Goal: Transaction & Acquisition: Subscribe to service/newsletter

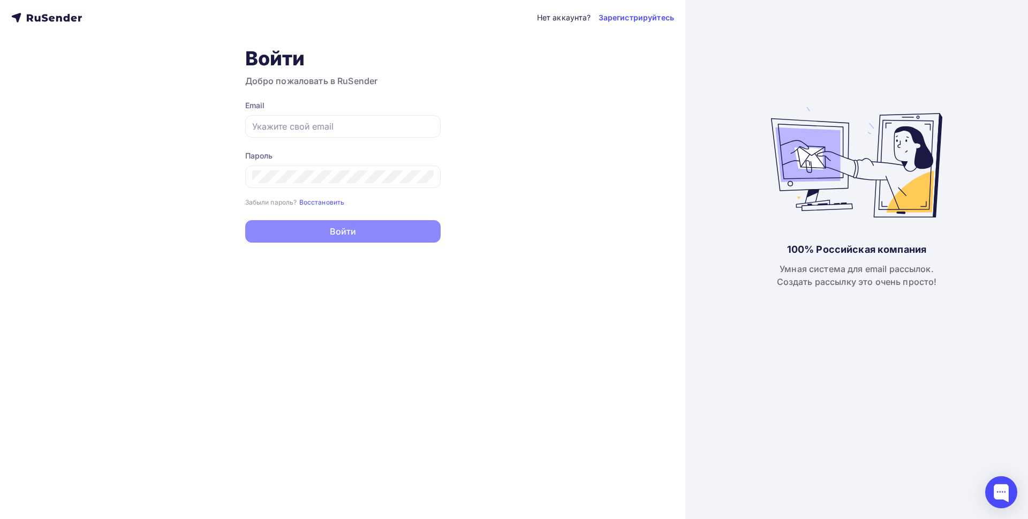
type input "[EMAIL_ADDRESS][DOMAIN_NAME]"
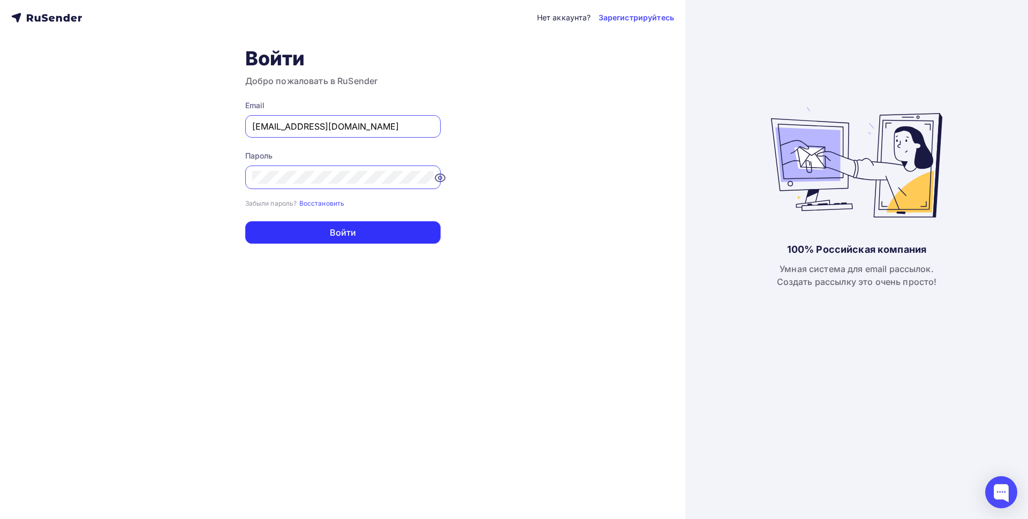
click at [339, 235] on button "Войти" at bounding box center [342, 232] width 195 height 22
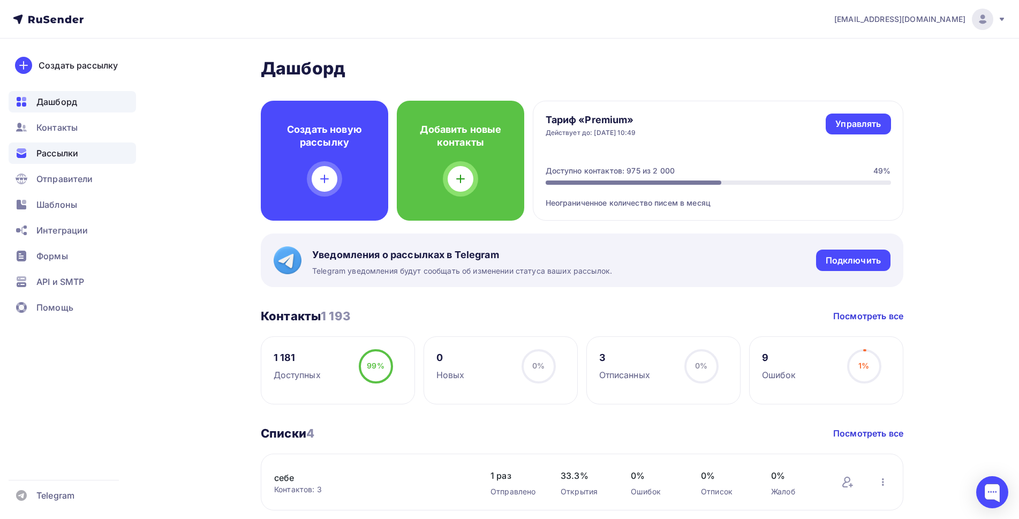
click at [49, 155] on span "Рассылки" at bounding box center [57, 153] width 42 height 13
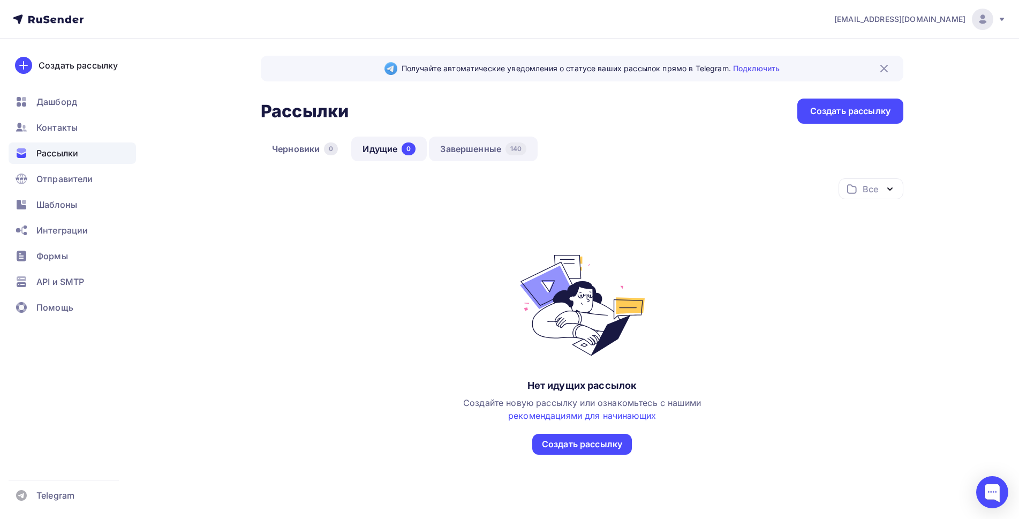
click at [479, 154] on link "Завершенные 140" at bounding box center [483, 149] width 109 height 25
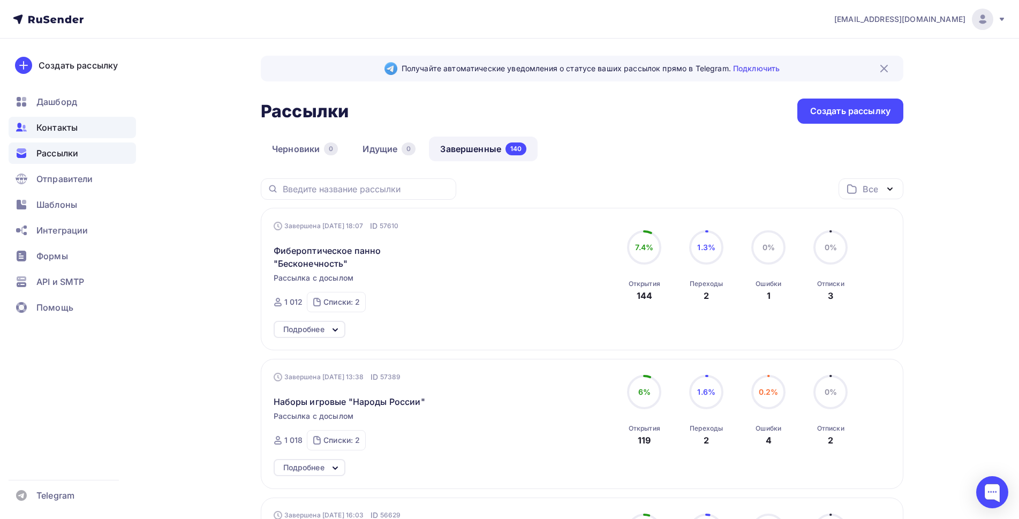
click at [57, 128] on span "Контакты" at bounding box center [56, 127] width 41 height 13
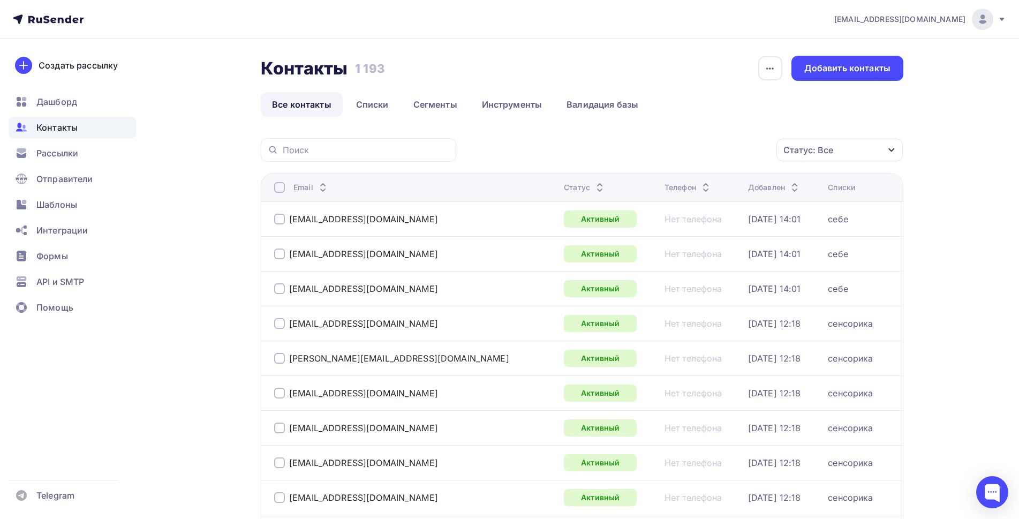
click at [842, 148] on div "Статус: Все" at bounding box center [840, 150] width 126 height 22
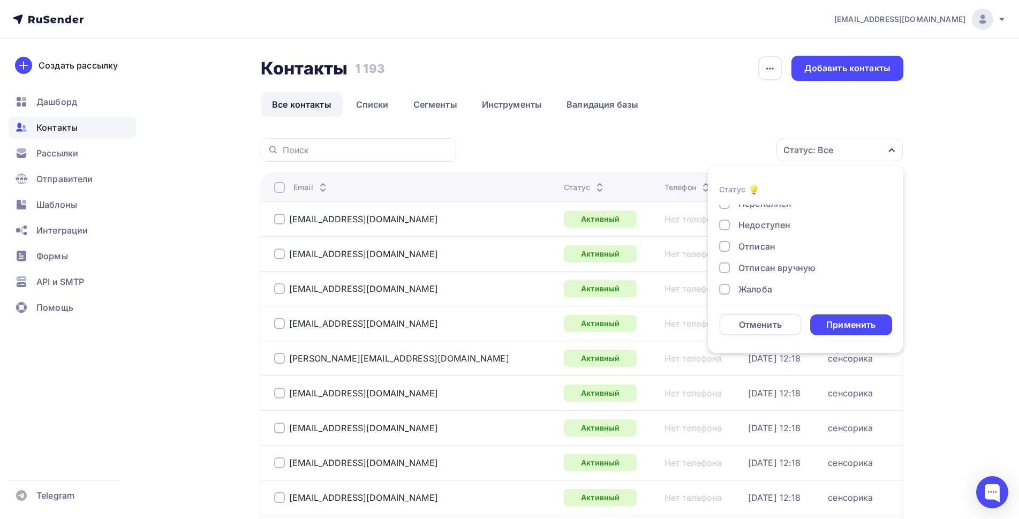
scroll to position [78, 0]
click at [726, 242] on div at bounding box center [724, 240] width 11 height 11
drag, startPoint x: 726, startPoint y: 260, endPoint x: 722, endPoint y: 275, distance: 15.6
click at [725, 260] on div at bounding box center [724, 262] width 11 height 11
click at [723, 285] on div at bounding box center [724, 283] width 11 height 11
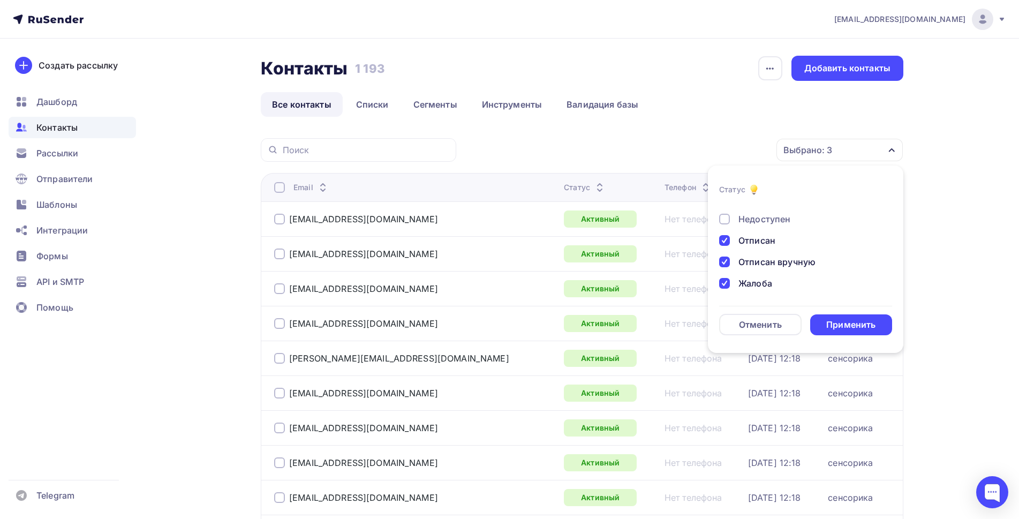
click at [839, 324] on div "Применить" at bounding box center [850, 325] width 49 height 12
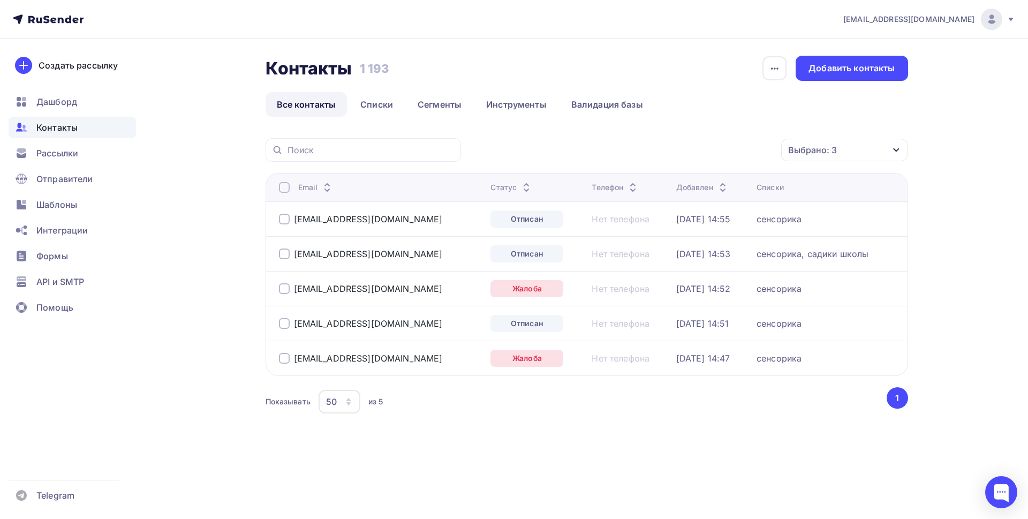
click at [285, 188] on div at bounding box center [284, 187] width 11 height 11
click at [762, 152] on icon "button" at bounding box center [759, 150] width 13 height 13
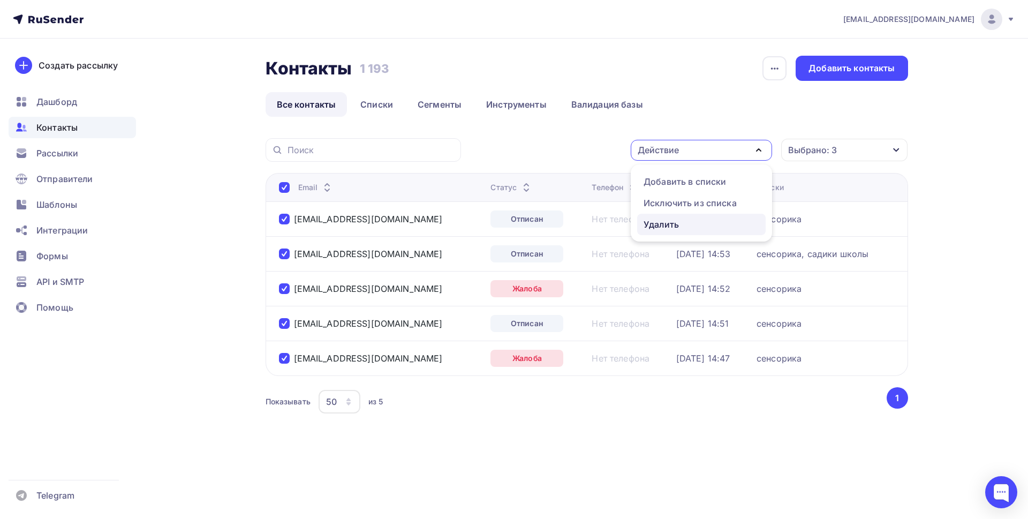
click at [668, 228] on div "Удалить" at bounding box center [661, 224] width 35 height 13
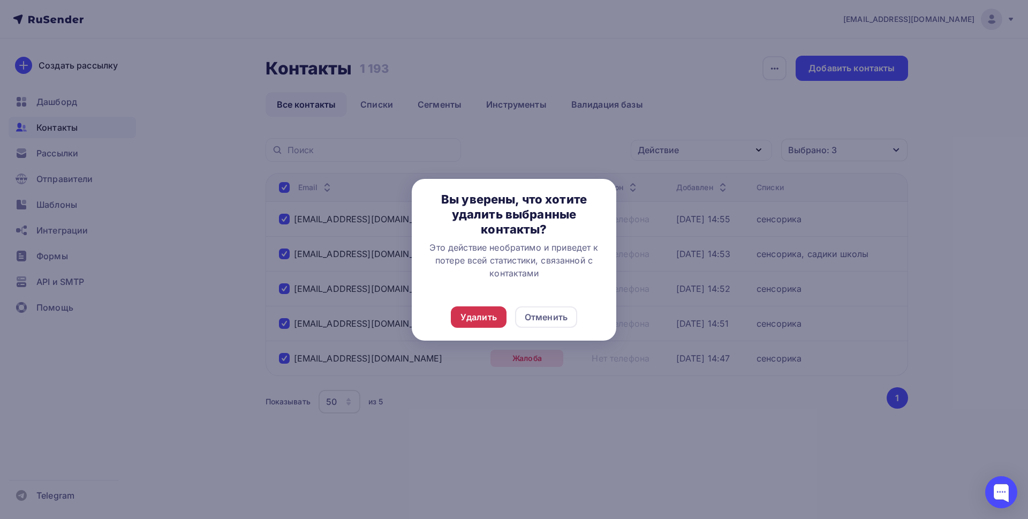
click at [477, 319] on div "Удалить" at bounding box center [479, 317] width 36 height 13
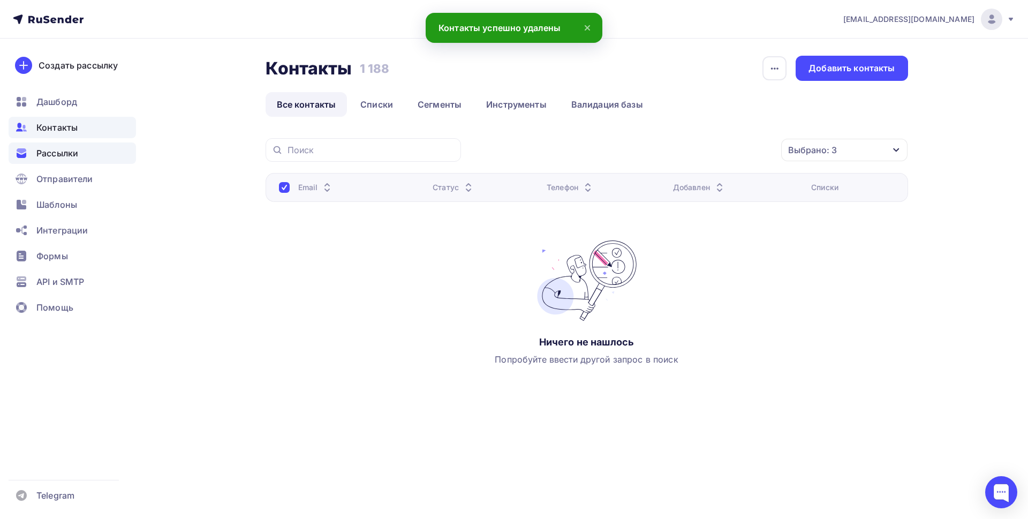
click at [58, 156] on span "Рассылки" at bounding box center [57, 153] width 42 height 13
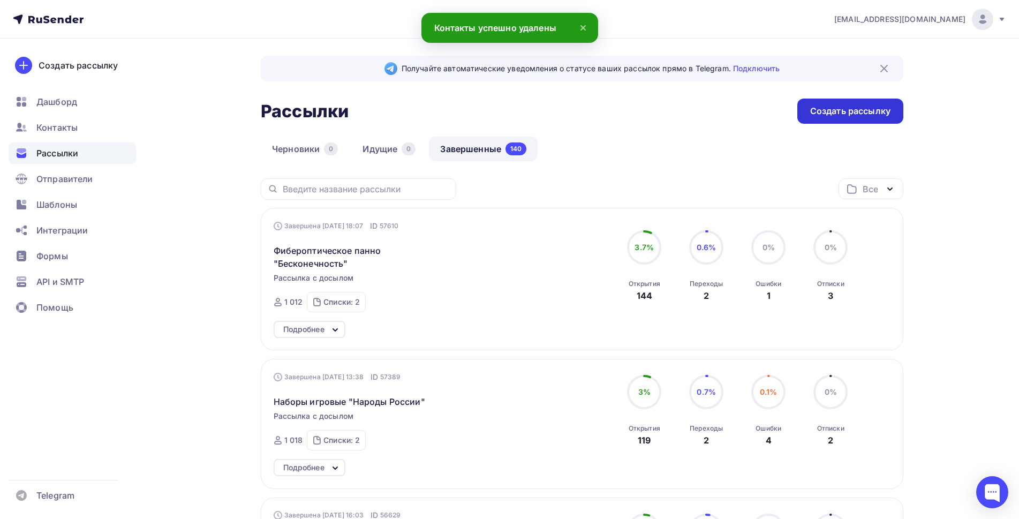
click at [854, 109] on div "Создать рассылку" at bounding box center [850, 111] width 80 height 12
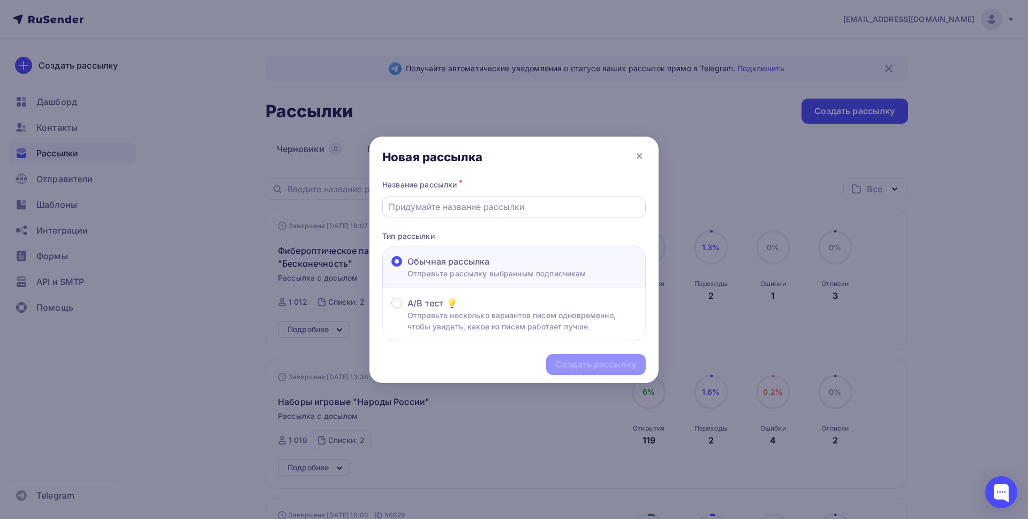
click at [490, 204] on input "text" at bounding box center [514, 206] width 251 height 13
click at [424, 208] on input "Наборы "Семья" и "Профессии"" at bounding box center [514, 206] width 251 height 13
drag, startPoint x: 568, startPoint y: 209, endPoint x: 368, endPoint y: 203, distance: 199.9
click at [368, 203] on div "Новая рассылка Название рассылки * Наборы фигурок "Семья" и "Профессии" Тип рас…" at bounding box center [514, 259] width 1028 height 519
type input "Наборы фигурок "Семья" и "Профессии""
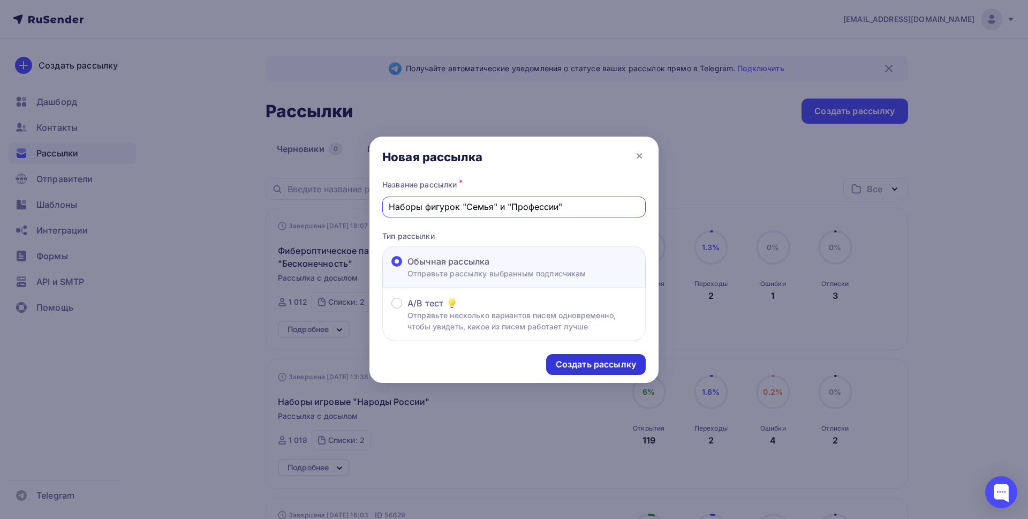
click at [595, 366] on div "Создать рассылку" at bounding box center [596, 364] width 80 height 12
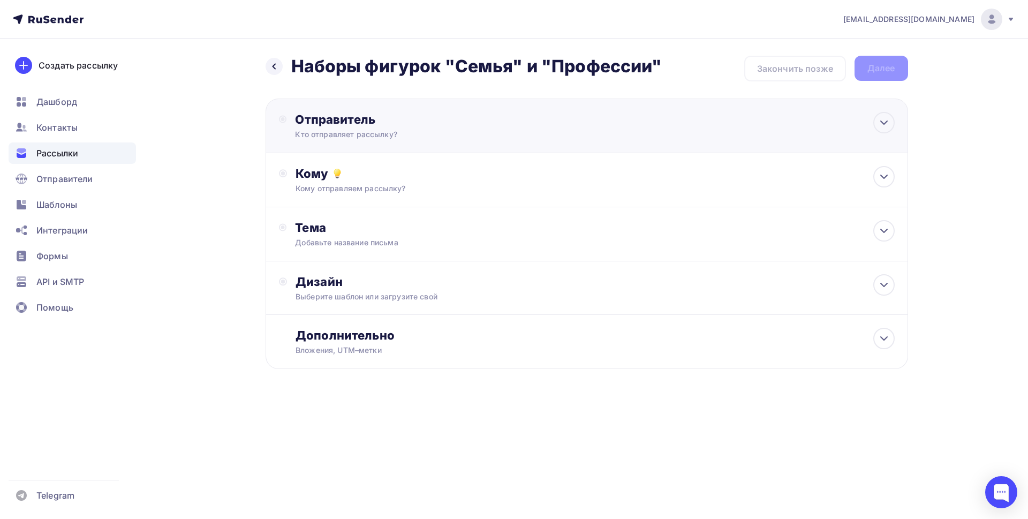
click at [394, 124] on div "Отправитель" at bounding box center [411, 119] width 232 height 15
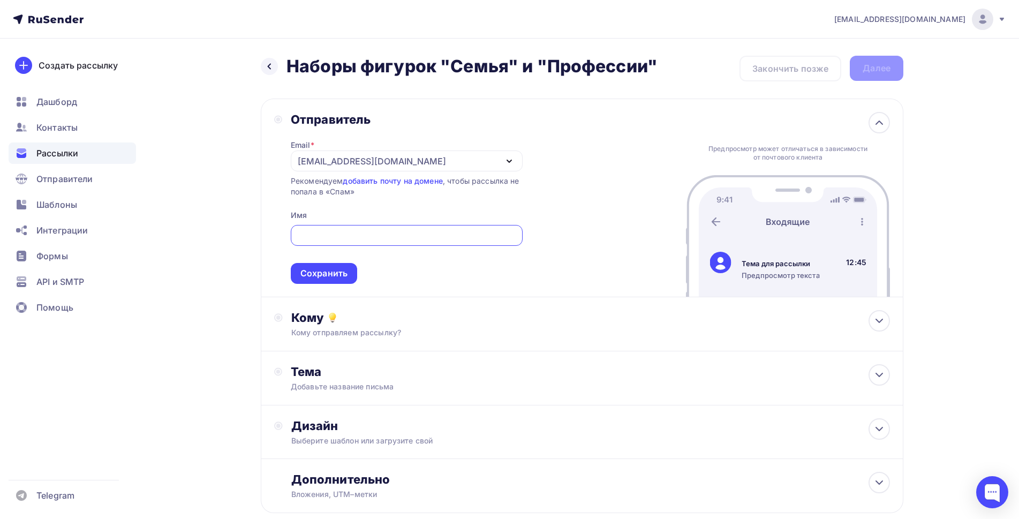
click at [378, 162] on div "[EMAIL_ADDRESS][DOMAIN_NAME]" at bounding box center [407, 161] width 232 height 21
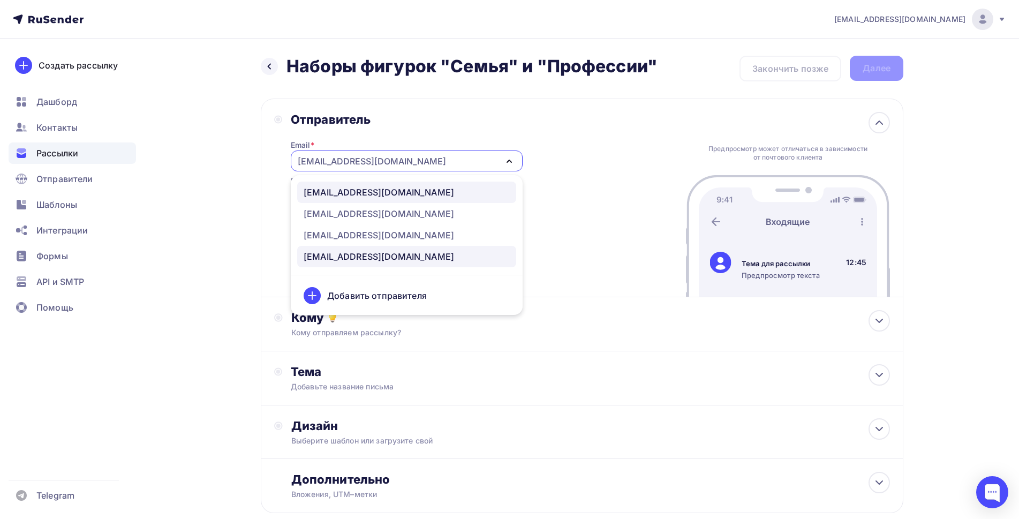
click at [353, 192] on div "[EMAIL_ADDRESS][DOMAIN_NAME]" at bounding box center [379, 192] width 151 height 13
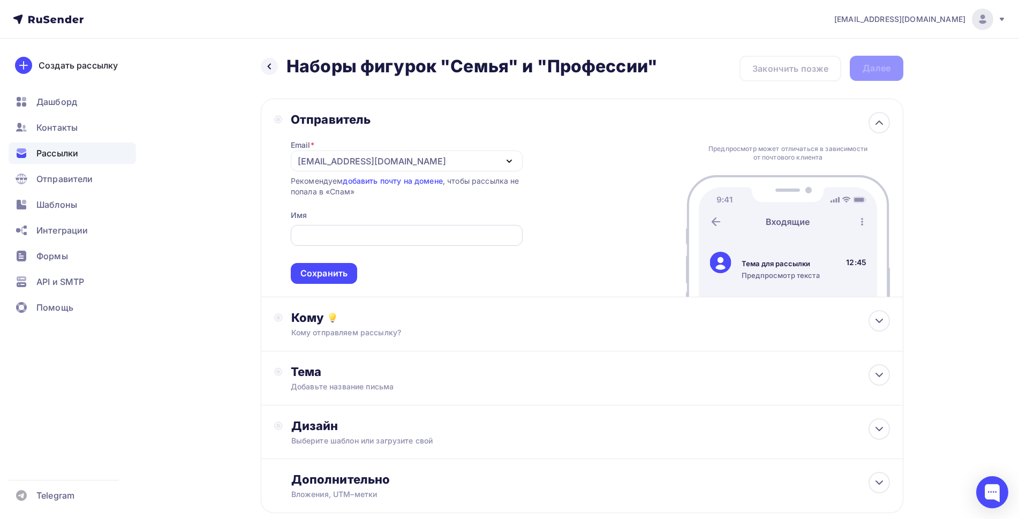
click at [308, 231] on input "text" at bounding box center [407, 235] width 220 height 13
type input "АУРИ"
click at [319, 274] on div "Сохранить" at bounding box center [323, 273] width 47 height 12
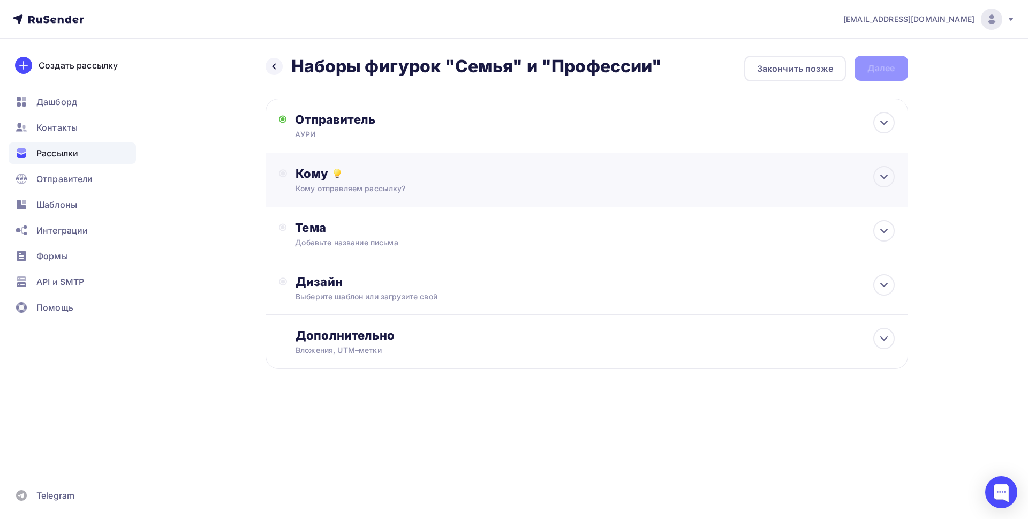
click at [386, 188] on div "Кому отправляем рассылку?" at bounding box center [565, 188] width 539 height 11
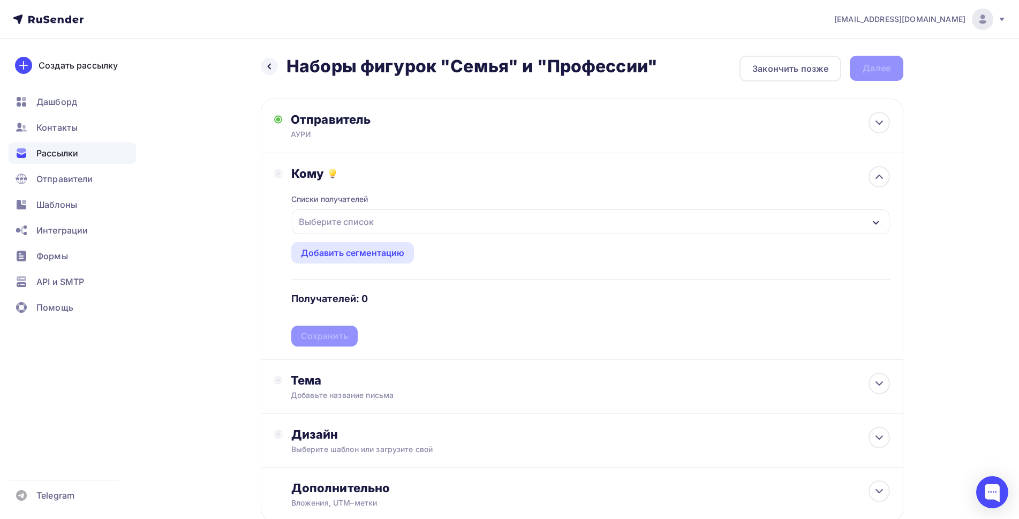
click at [368, 224] on div "Выберите список" at bounding box center [337, 221] width 84 height 19
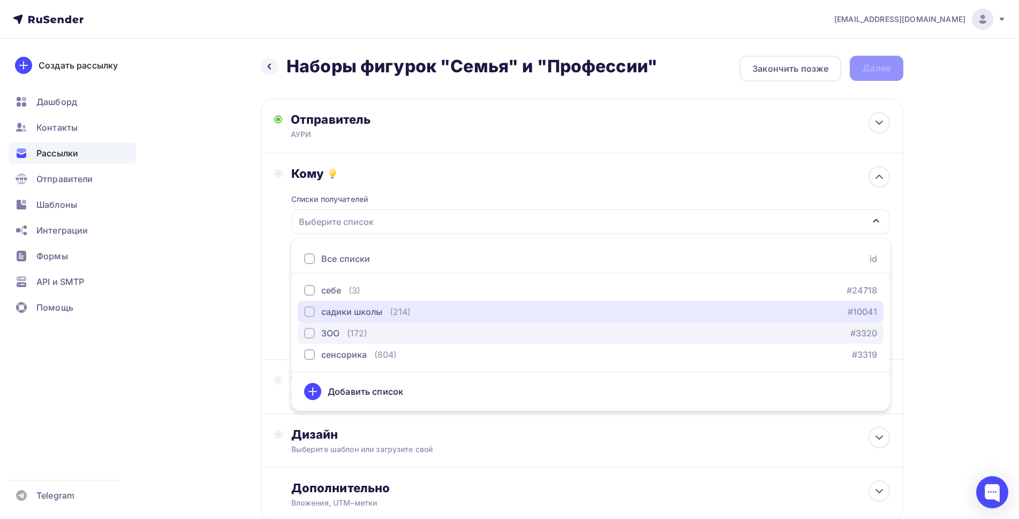
drag, startPoint x: 308, startPoint y: 311, endPoint x: 312, endPoint y: 325, distance: 14.4
click at [310, 313] on div "button" at bounding box center [309, 311] width 11 height 11
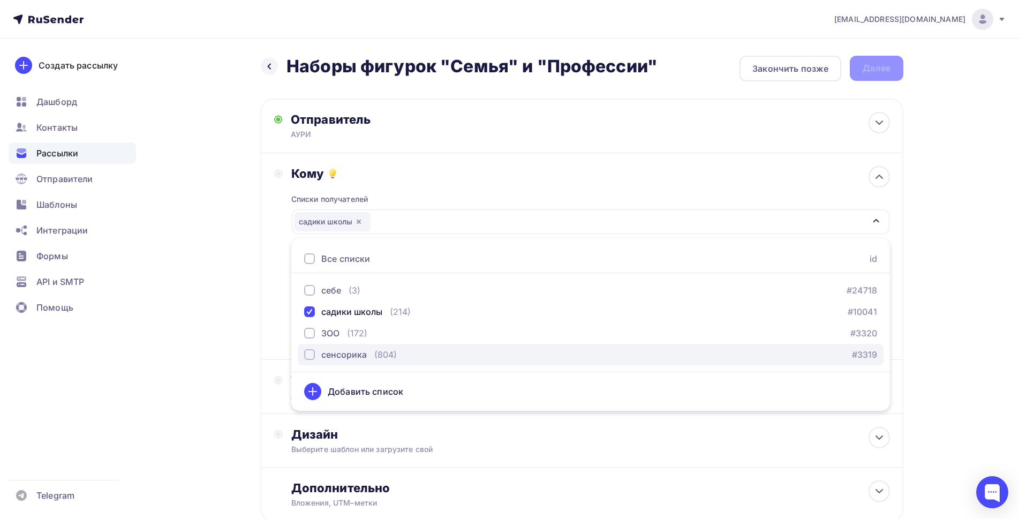
click at [307, 357] on div "button" at bounding box center [309, 354] width 11 height 11
click at [211, 323] on div "Назад Наборы фигурок "Семья" и "Профессии" Наборы фигурок "Семья" и "Профессии"…" at bounding box center [510, 315] width 878 height 552
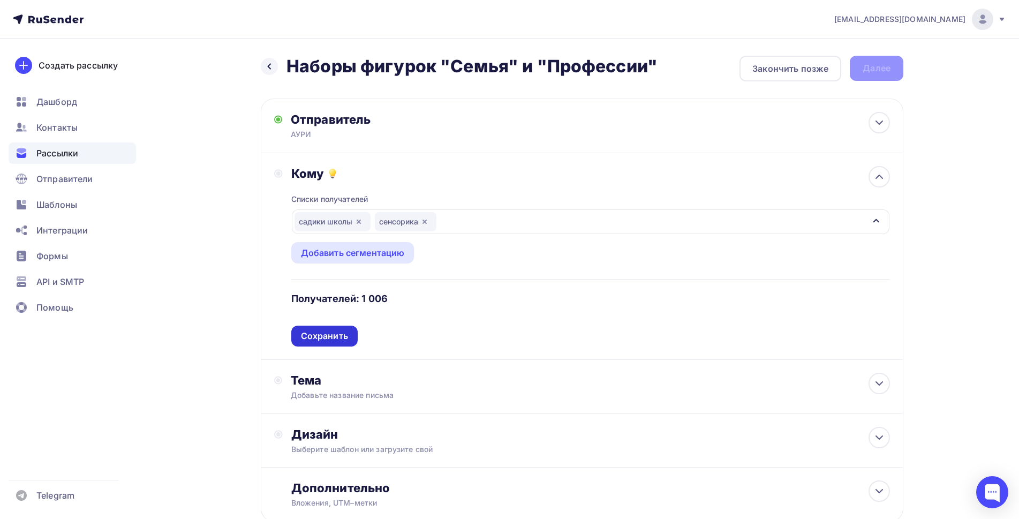
click at [316, 336] on div "Сохранить" at bounding box center [324, 336] width 47 height 12
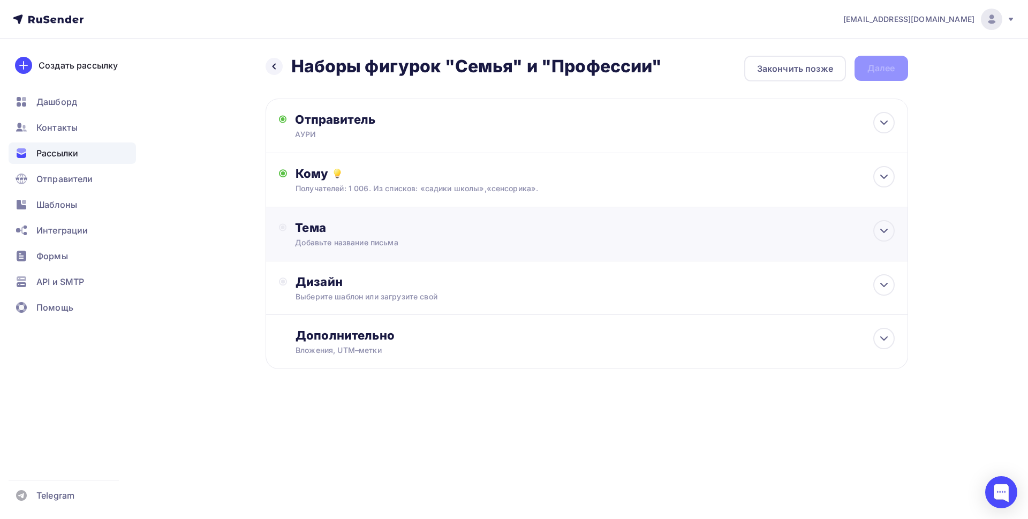
click at [353, 238] on div "Добавьте название письма" at bounding box center [390, 242] width 191 height 11
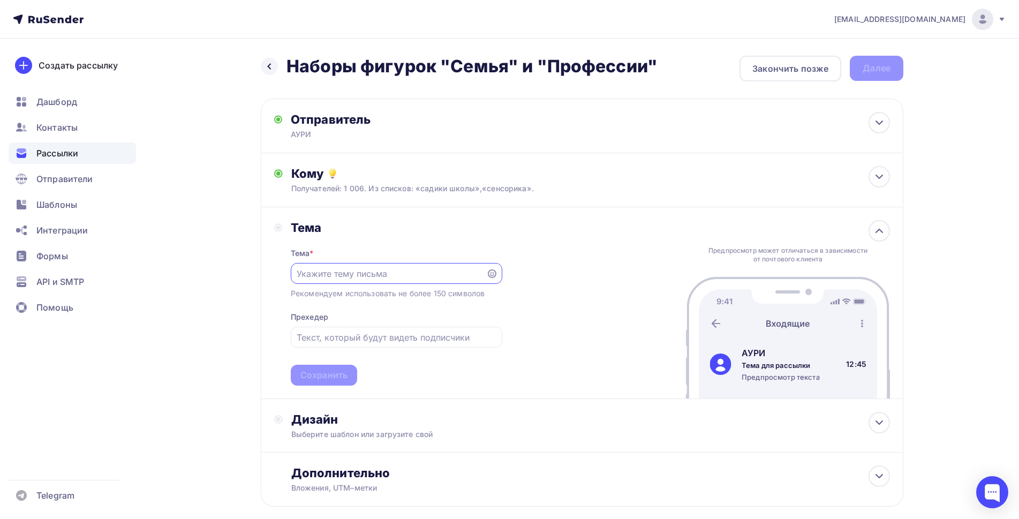
paste input "Наборы фигурок "Семья" и "Профессии""
type input "Наборы фигурок "Семья" и "Профессии""
click at [383, 337] on input "text" at bounding box center [396, 337] width 199 height 13
paste input "Наборы фигурок "Семья" и "Профессии""
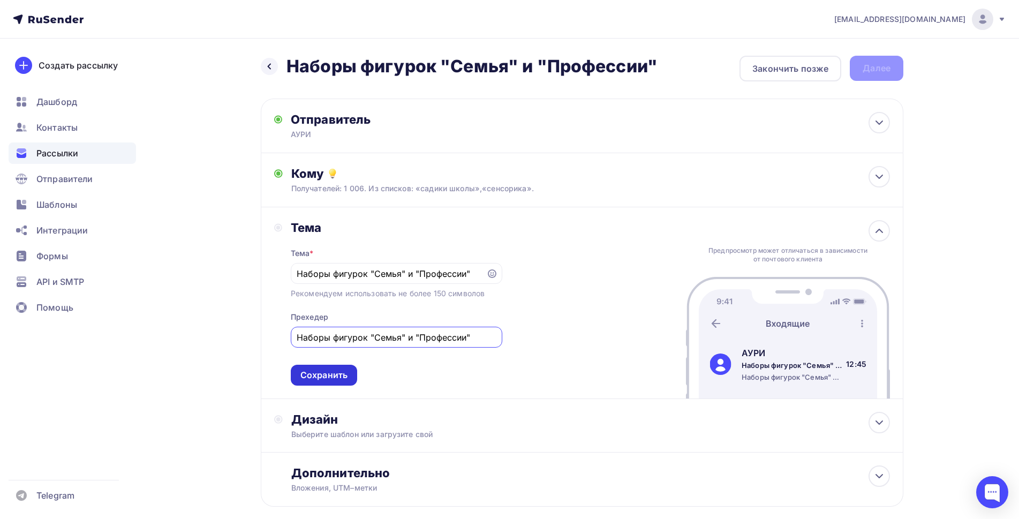
type input "Наборы фигурок "Семья" и "Профессии""
click at [312, 380] on div "Сохранить" at bounding box center [323, 375] width 47 height 12
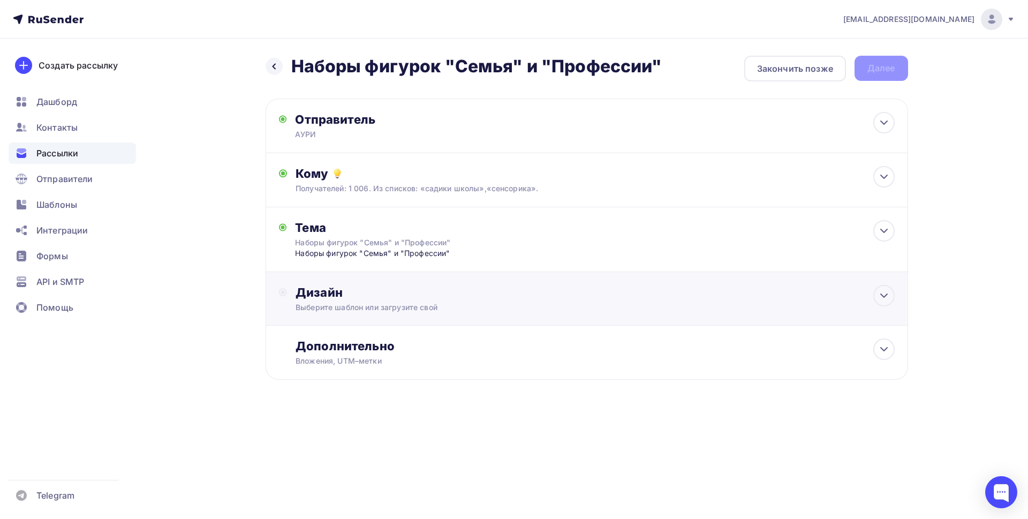
click at [365, 299] on div "Дизайн" at bounding box center [595, 292] width 599 height 15
click at [339, 341] on div "Выбрать шаблон" at bounding box center [342, 336] width 74 height 12
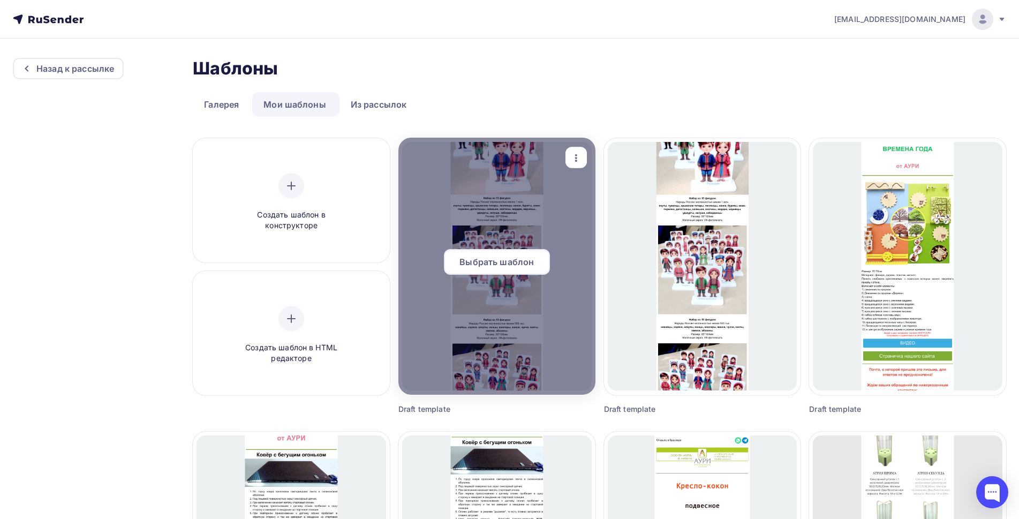
click at [507, 262] on span "Выбрать шаблон" at bounding box center [497, 261] width 74 height 13
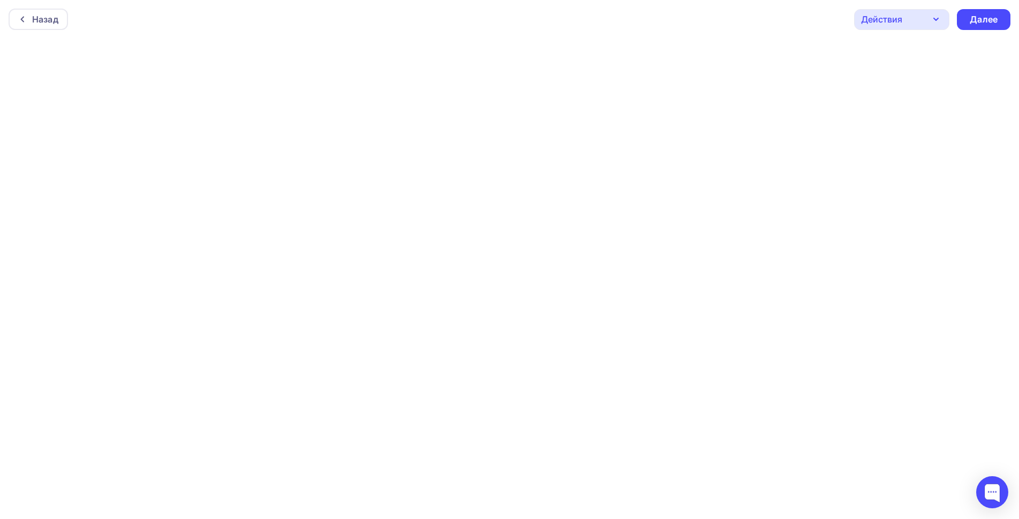
scroll to position [3, 0]
click at [980, 19] on div "Далее" at bounding box center [984, 17] width 28 height 12
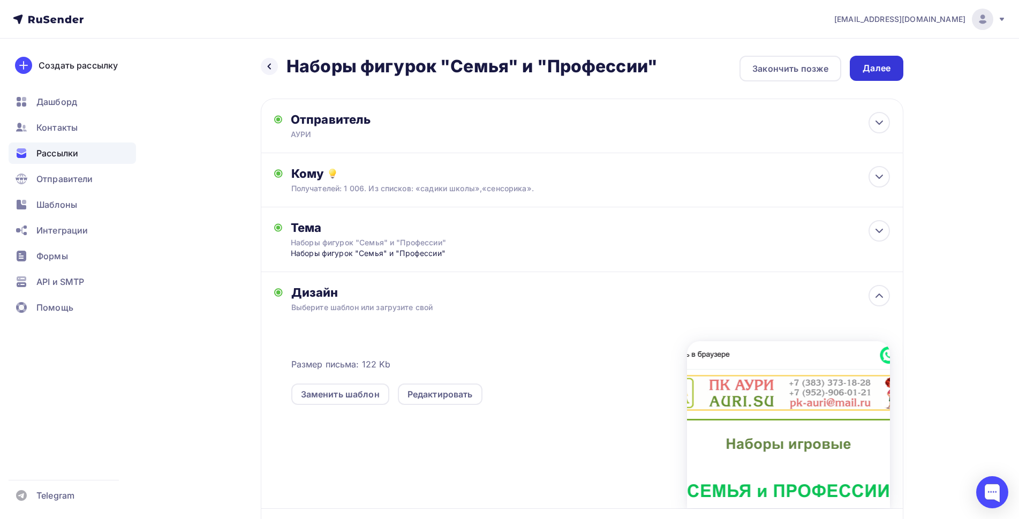
click at [877, 70] on div "Далее" at bounding box center [877, 68] width 28 height 12
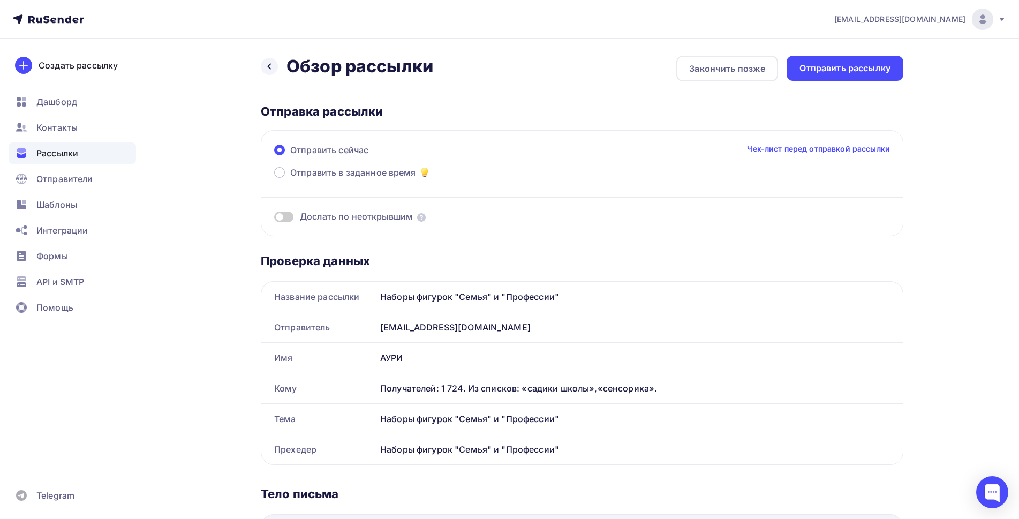
click at [288, 217] on span at bounding box center [283, 217] width 19 height 11
click at [274, 219] on input "checkbox" at bounding box center [274, 219] width 0 height 0
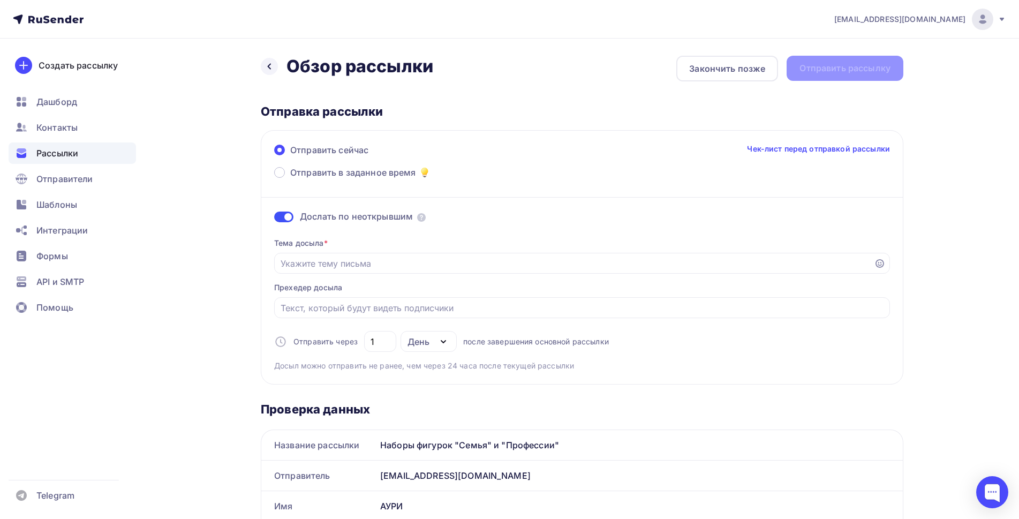
scroll to position [107, 0]
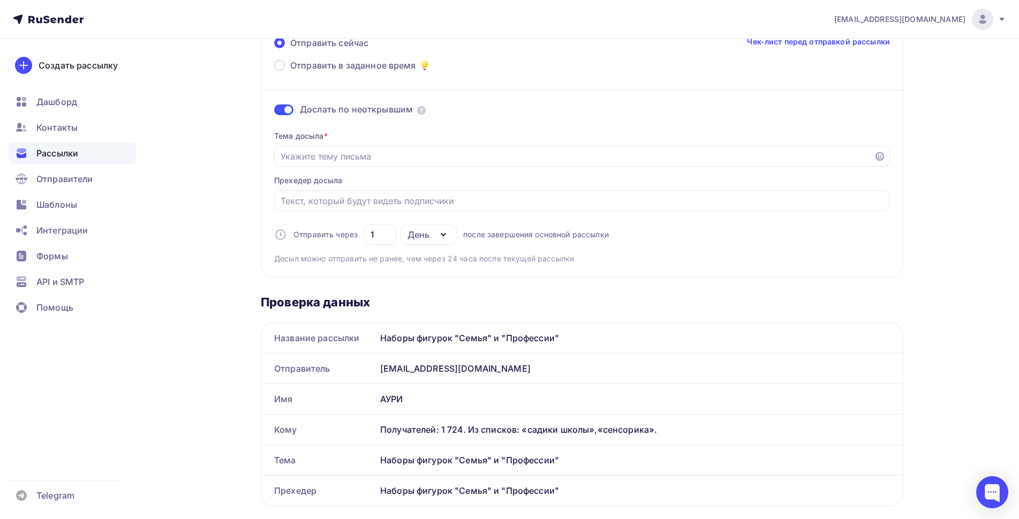
drag, startPoint x: 560, startPoint y: 339, endPoint x: 378, endPoint y: 343, distance: 182.1
click at [378, 343] on div "Наборы фигурок "Семья" и "Профессии"" at bounding box center [639, 338] width 527 height 30
copy div "Наборы фигурок "Семья" и "Профессии""
click at [330, 152] on input "Отправить в заданное время" at bounding box center [575, 156] width 588 height 13
paste input "Наборы фигурок "Семья" и "Профессии""
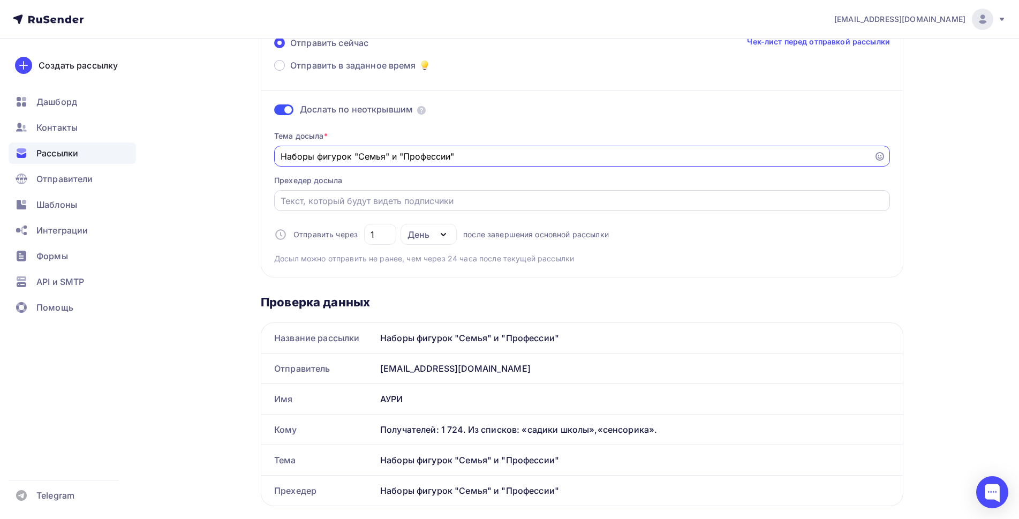
type input "Наборы фигурок "Семья" и "Профессии""
click at [323, 202] on input "Отправить в заданное время" at bounding box center [583, 200] width 604 height 13
paste input "Наборы фигурок "Семья" и "Профессии""
type input "Наборы фигурок "Семья" и "Профессии""
click at [204, 245] on div "Назад Обзор рассылки Обзор рассылки Закончить позже Отправить рассылку Отправка…" at bounding box center [510, 485] width 878 height 1109
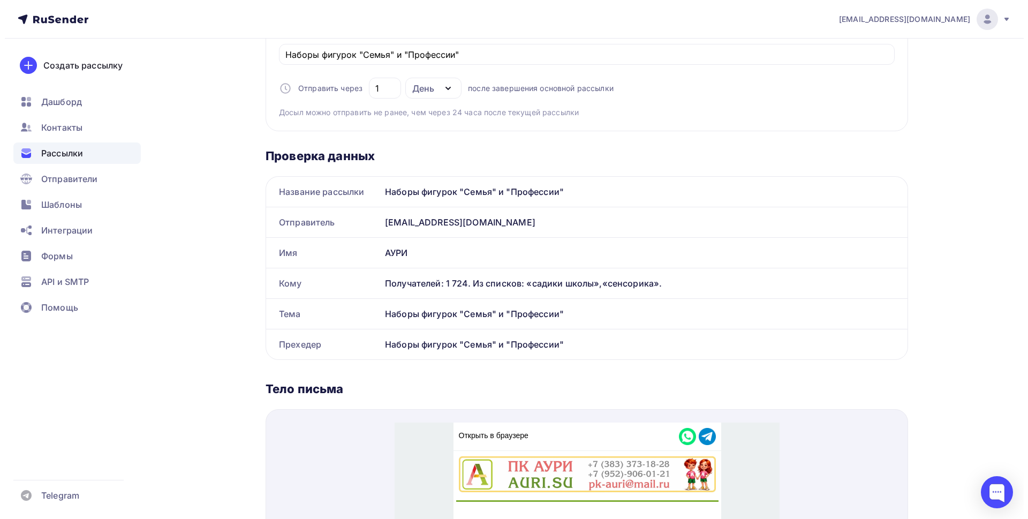
scroll to position [0, 0]
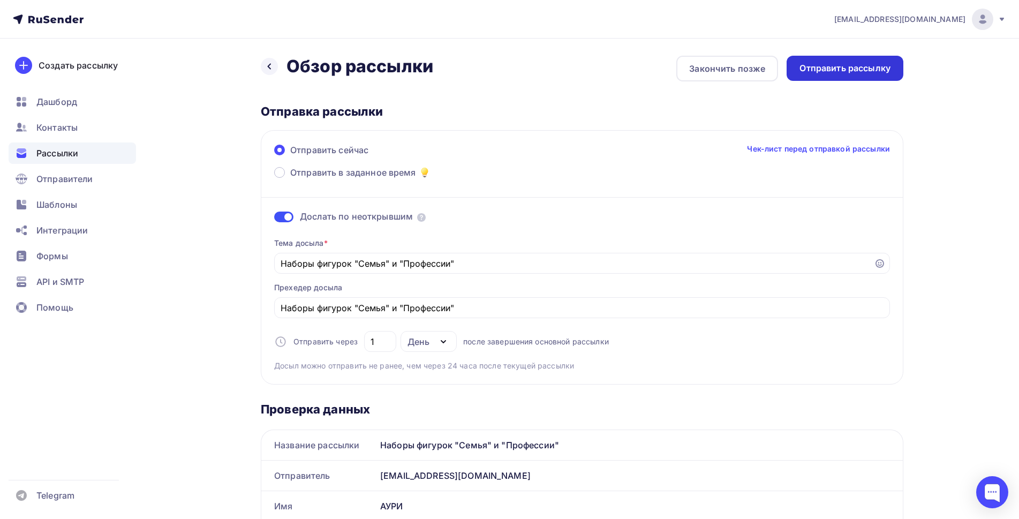
click at [839, 66] on div "Отправить рассылку" at bounding box center [845, 68] width 91 height 12
